Goal: Transaction & Acquisition: Purchase product/service

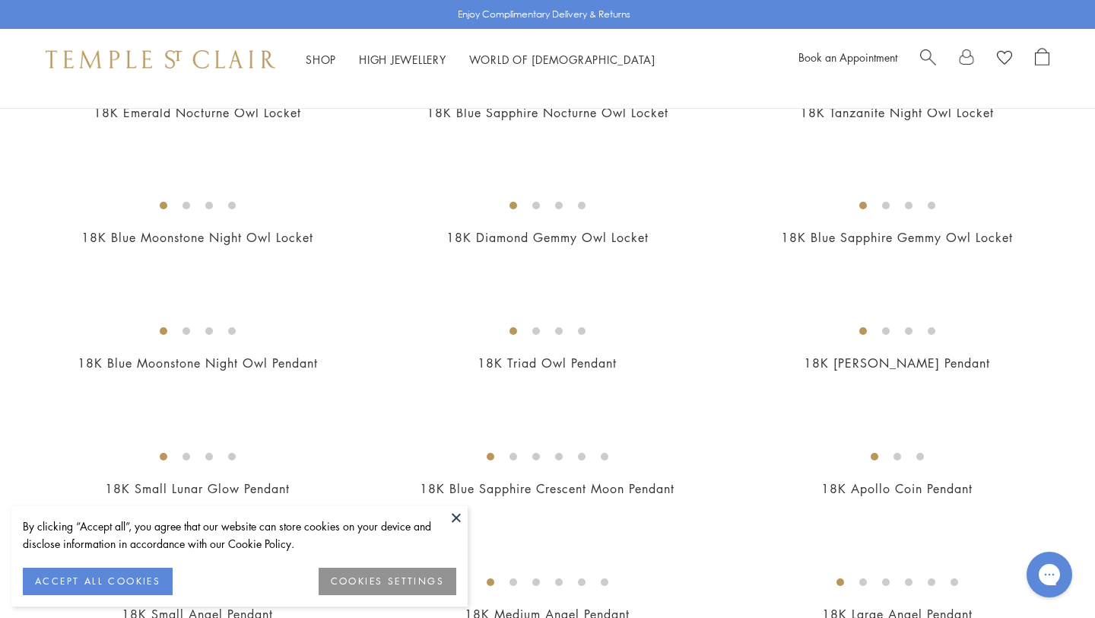
scroll to position [218, 0]
click at [455, 514] on button at bounding box center [456, 517] width 23 height 23
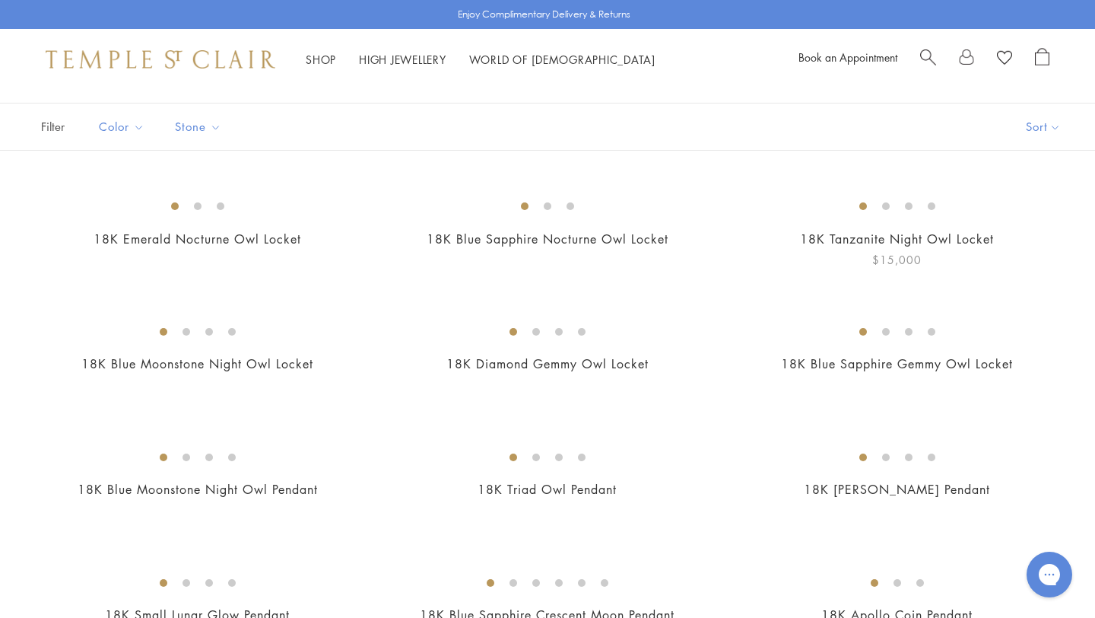
scroll to position [0, 0]
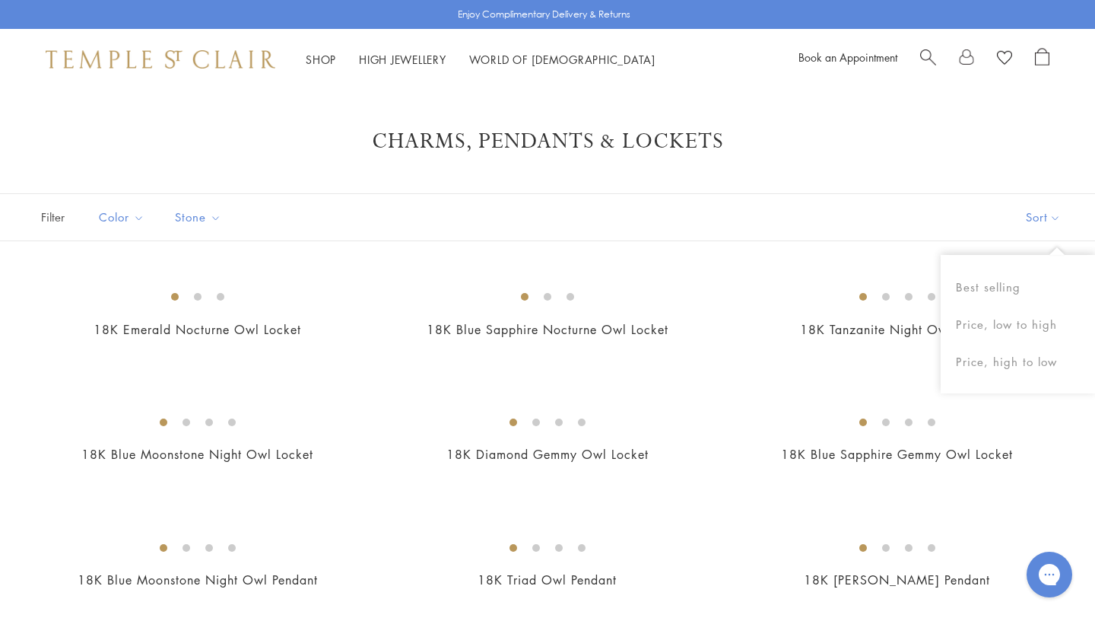
click at [1054, 219] on button "Sort" at bounding box center [1043, 217] width 103 height 46
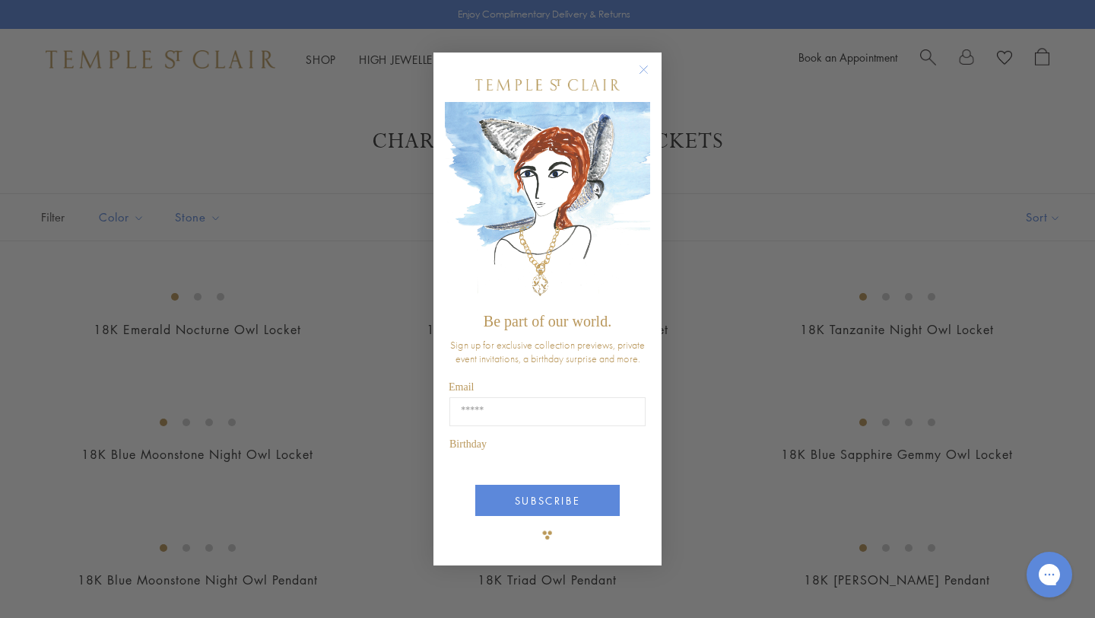
click at [1023, 324] on div "Close dialog Be part of our world. Sign up for exclusive collection previews, p…" at bounding box center [547, 309] width 1095 height 618
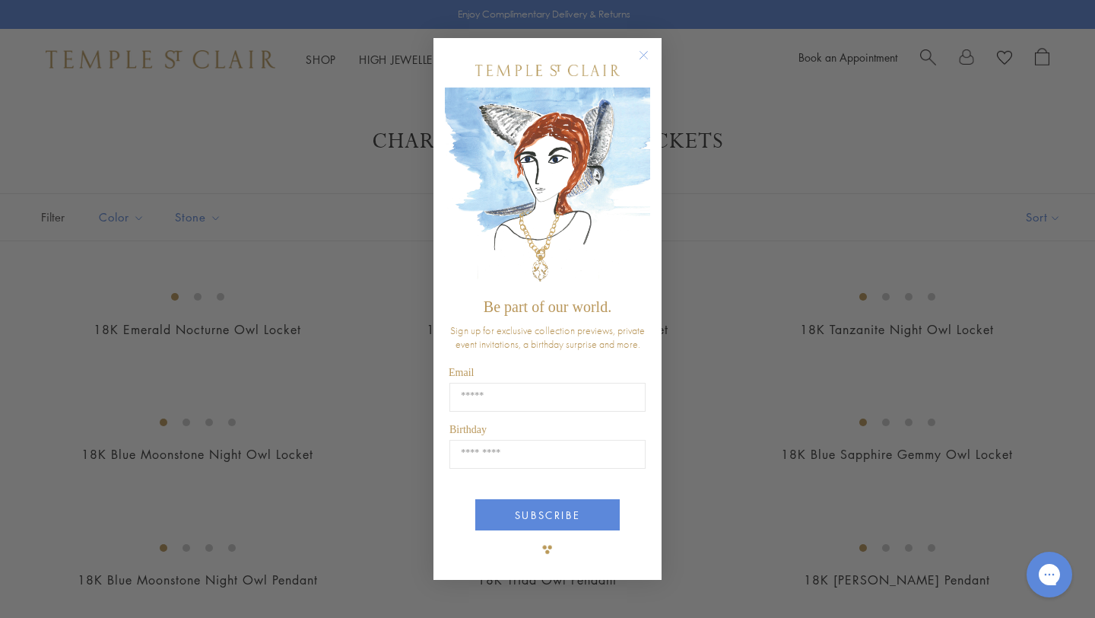
click at [641, 52] on circle "Close dialog" at bounding box center [644, 55] width 18 height 18
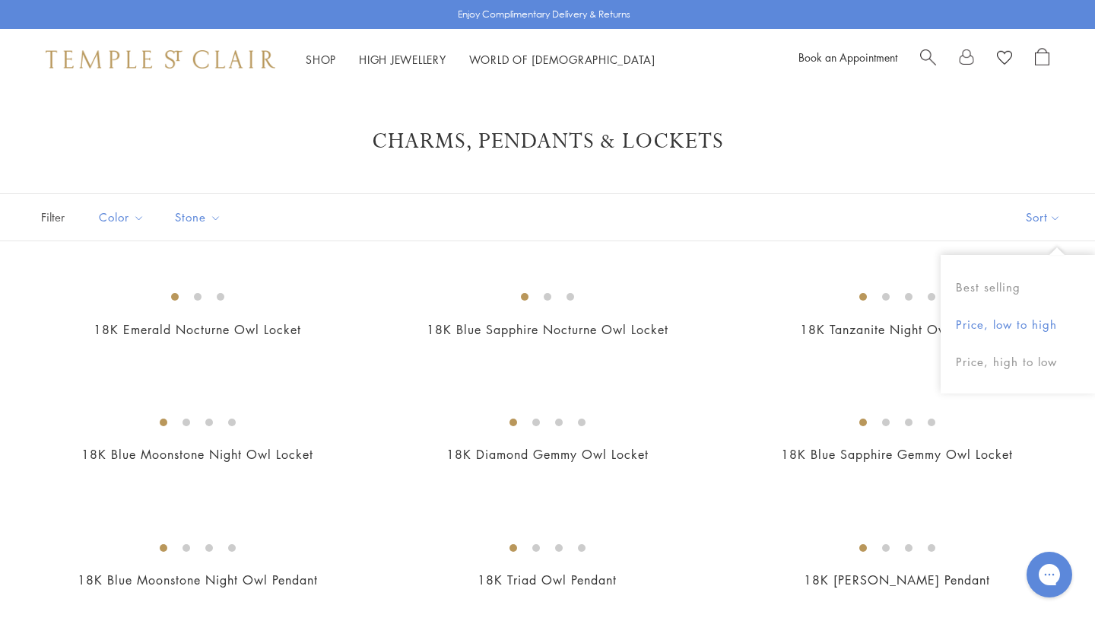
click at [1016, 320] on button "Price, low to high" at bounding box center [1018, 324] width 154 height 37
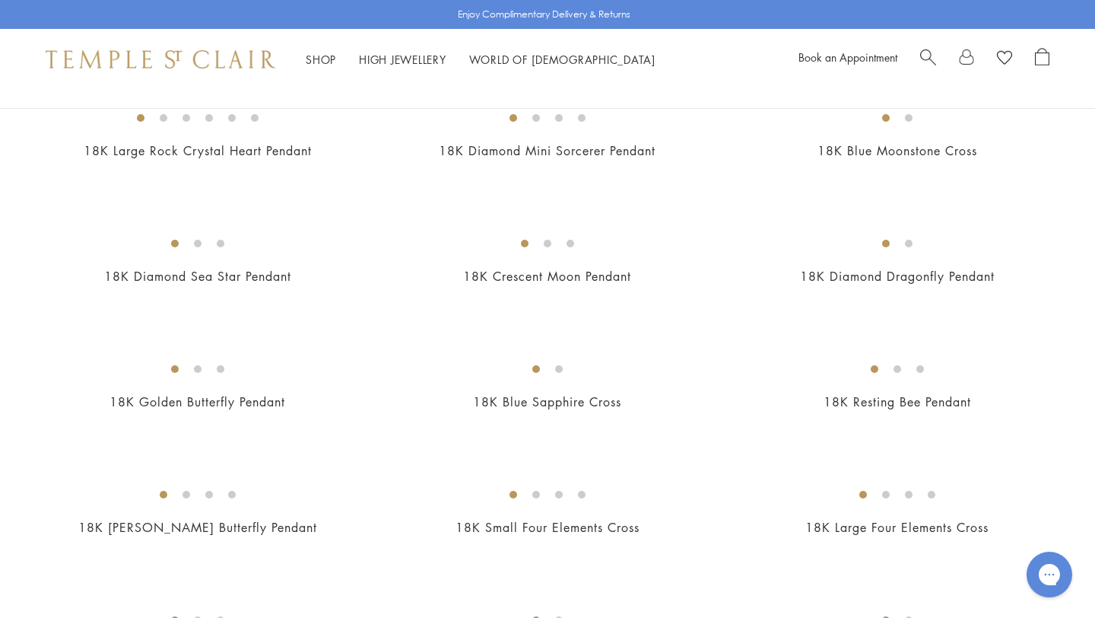
scroll to position [937, 0]
